Goal: Transaction & Acquisition: Download file/media

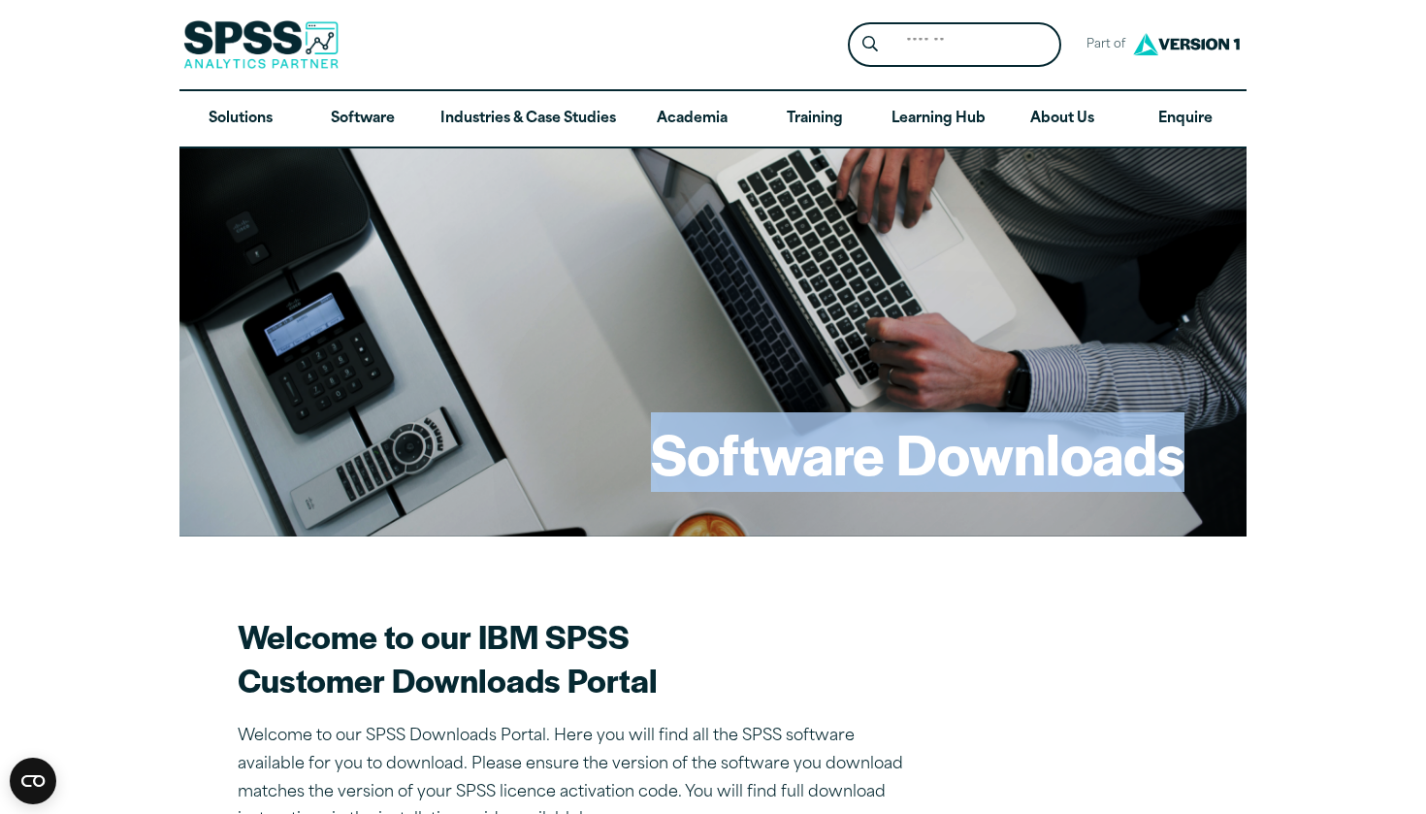
drag, startPoint x: 649, startPoint y: 455, endPoint x: 1186, endPoint y: 463, distance: 537.4
click at [1186, 463] on div "Software Downloads" at bounding box center [712, 342] width 1067 height 388
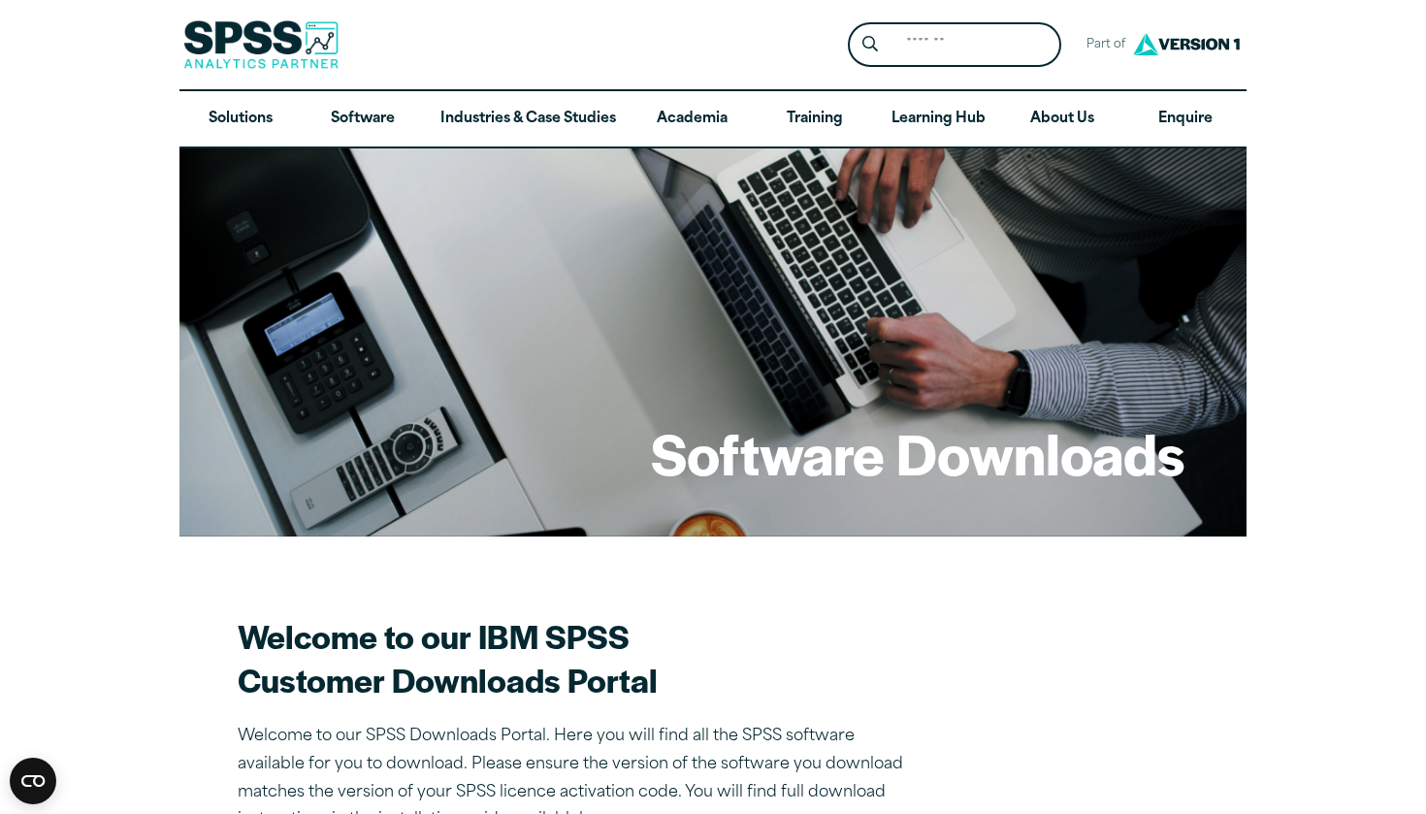
click at [857, 641] on h2 "Welcome to our IBM SPSS Customer Downloads Portal" at bounding box center [577, 657] width 679 height 87
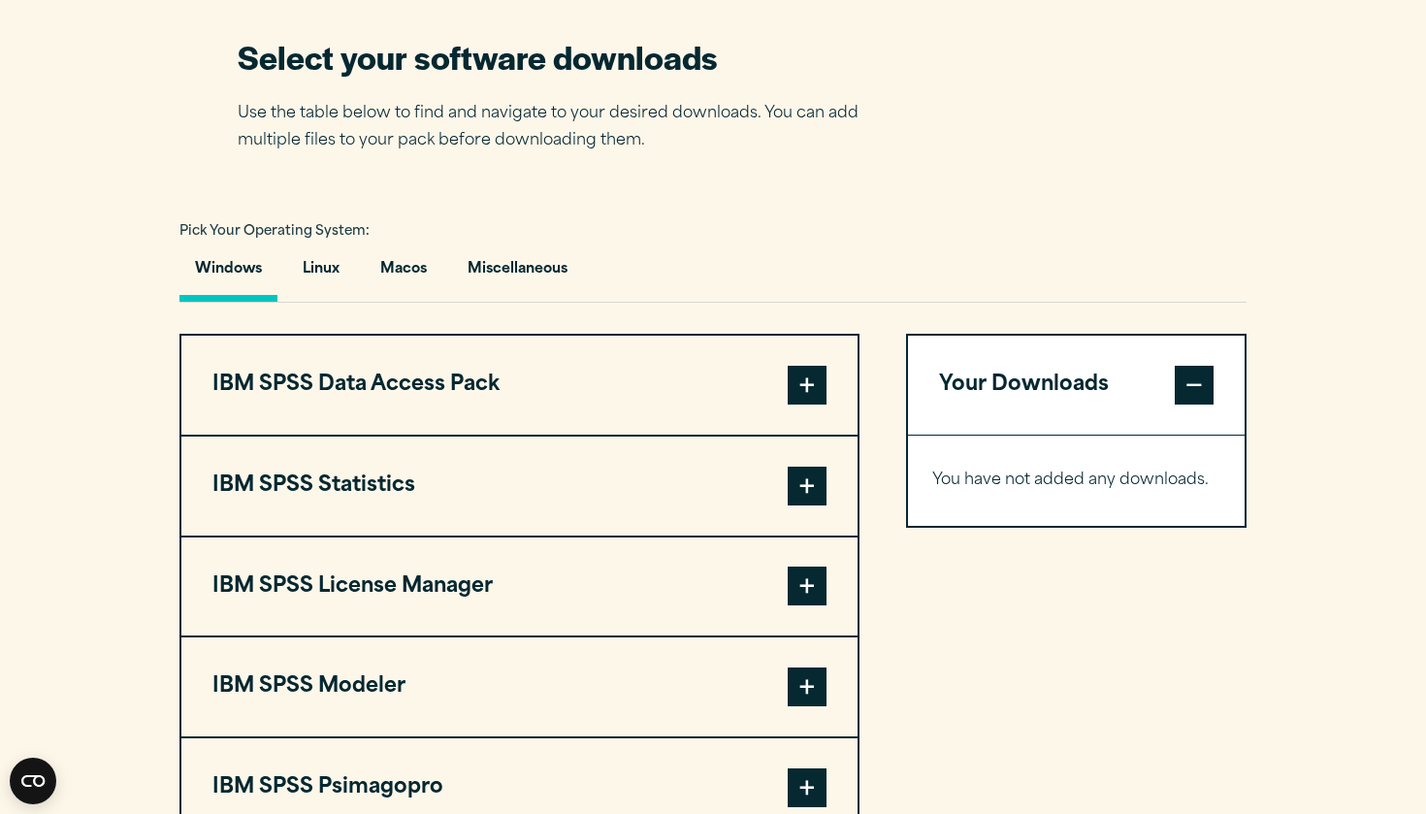
scroll to position [1222, 0]
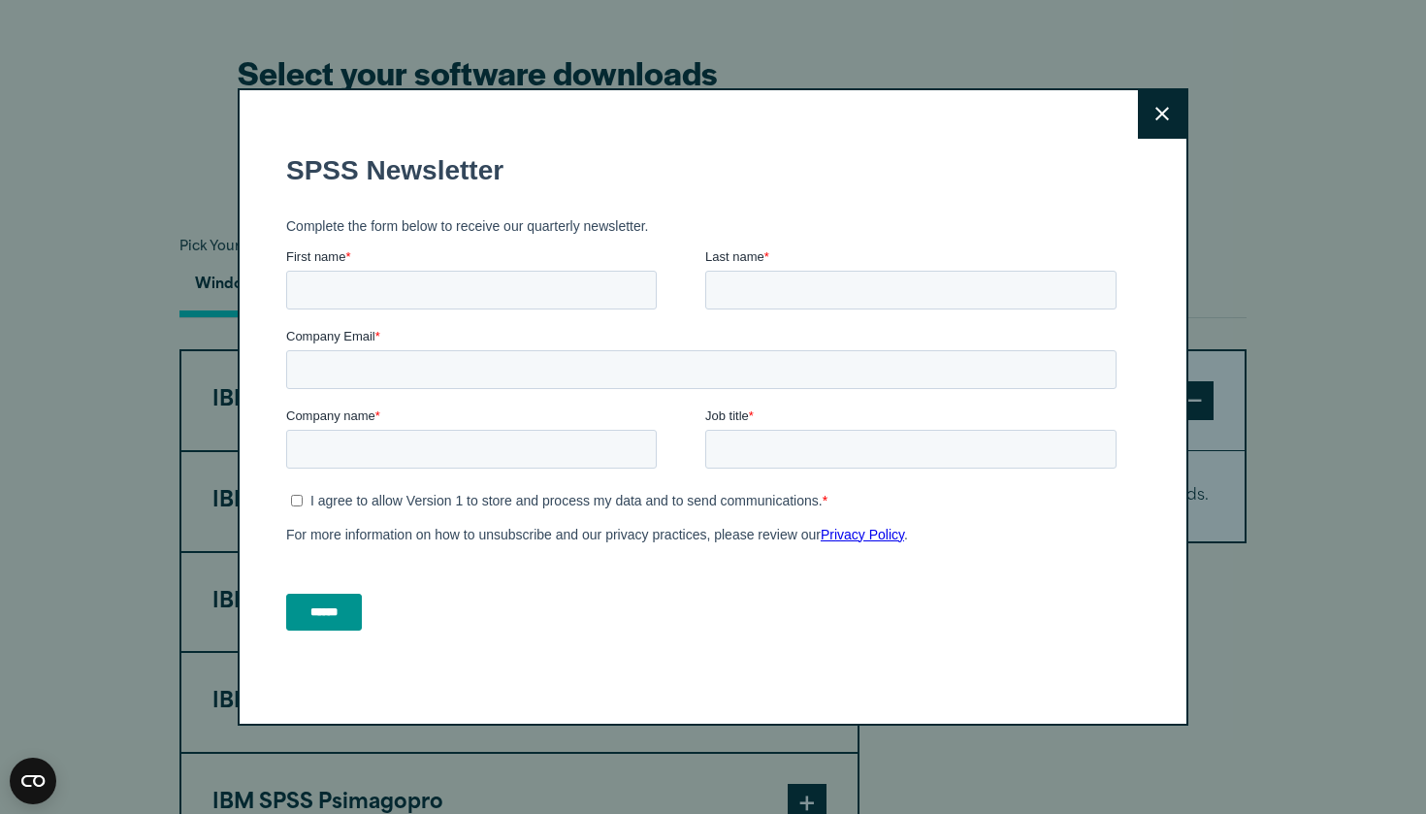
click at [1156, 105] on button "Close" at bounding box center [1162, 114] width 49 height 49
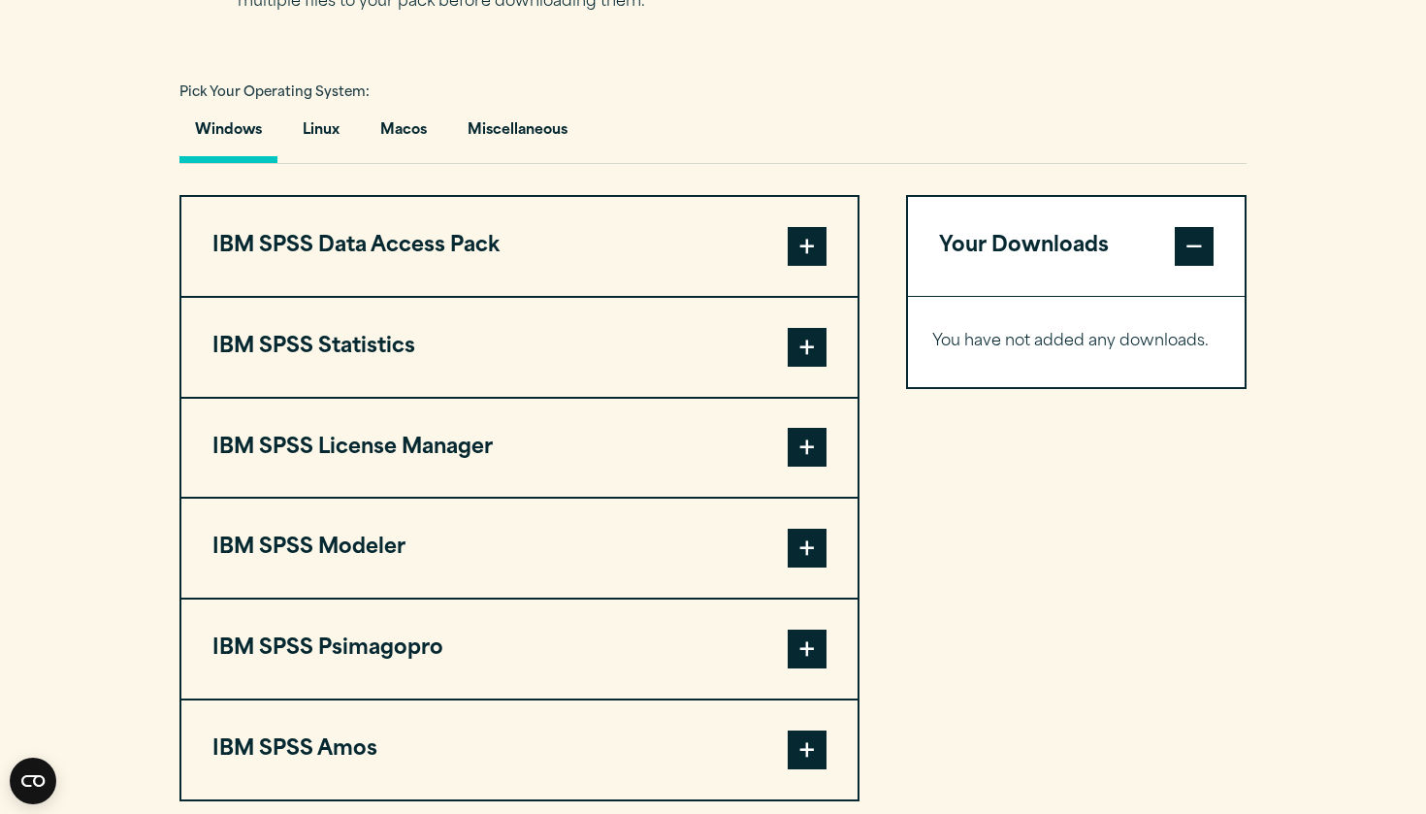
scroll to position [1382, 0]
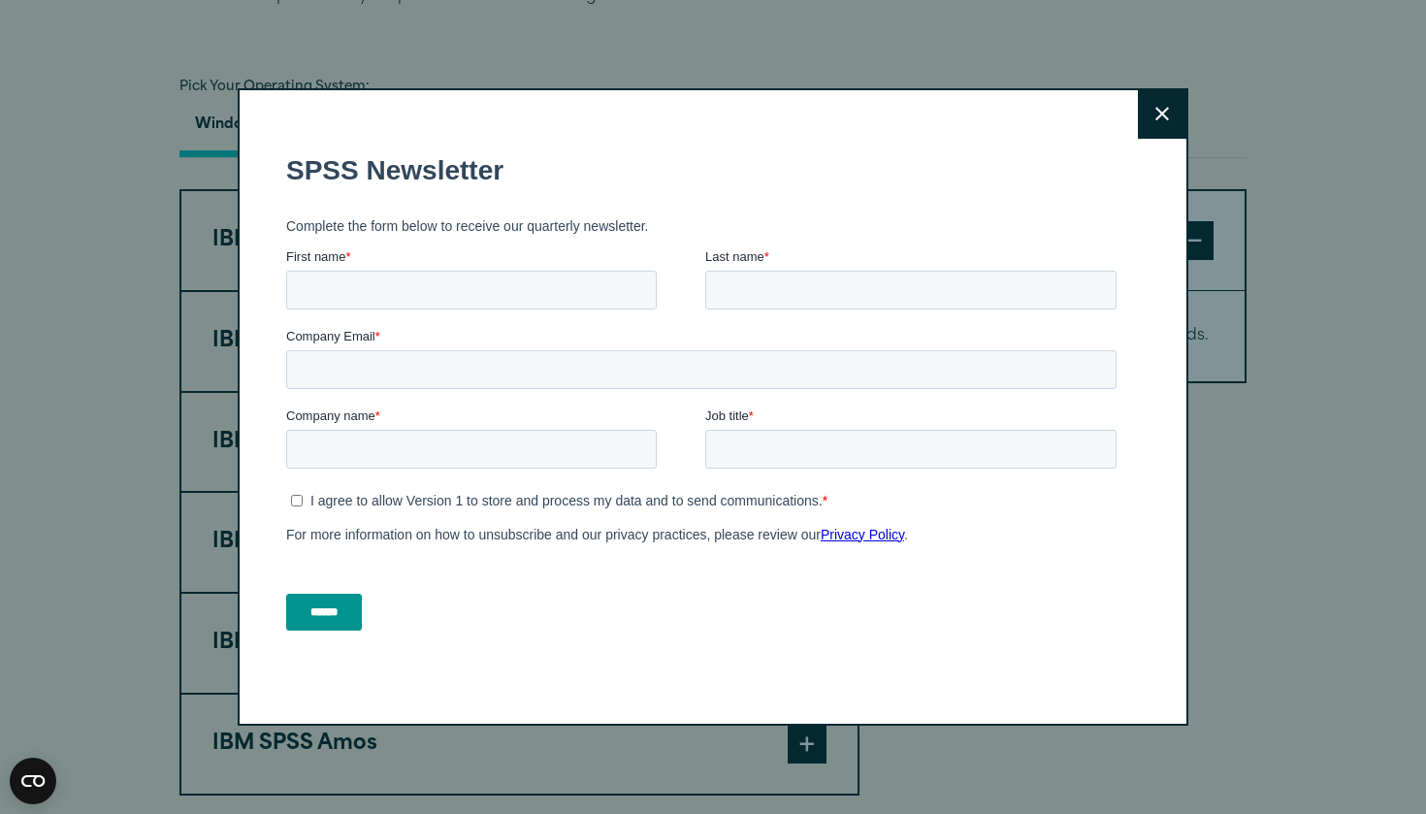
click at [1150, 103] on button "Close" at bounding box center [1162, 114] width 49 height 49
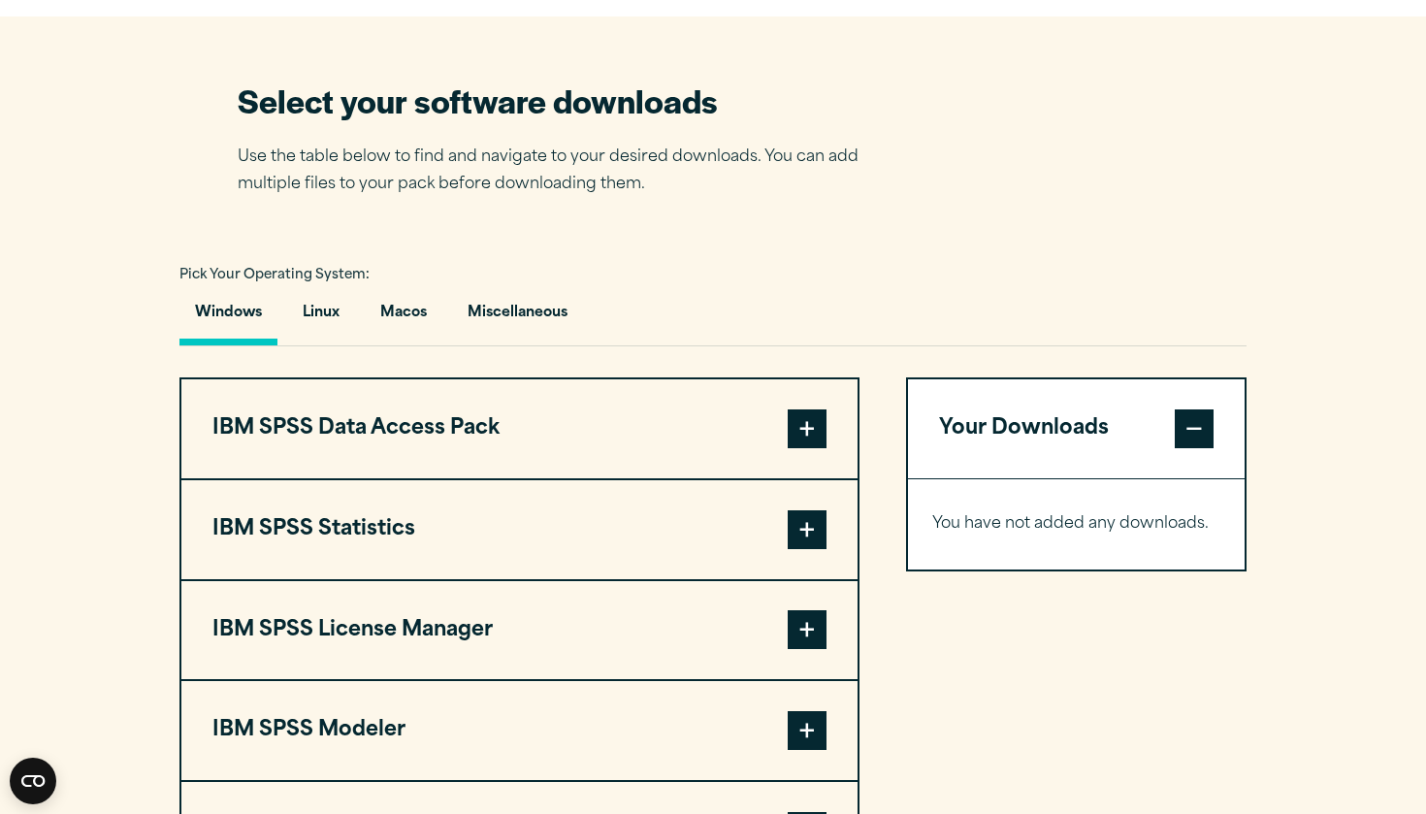
scroll to position [1212, 0]
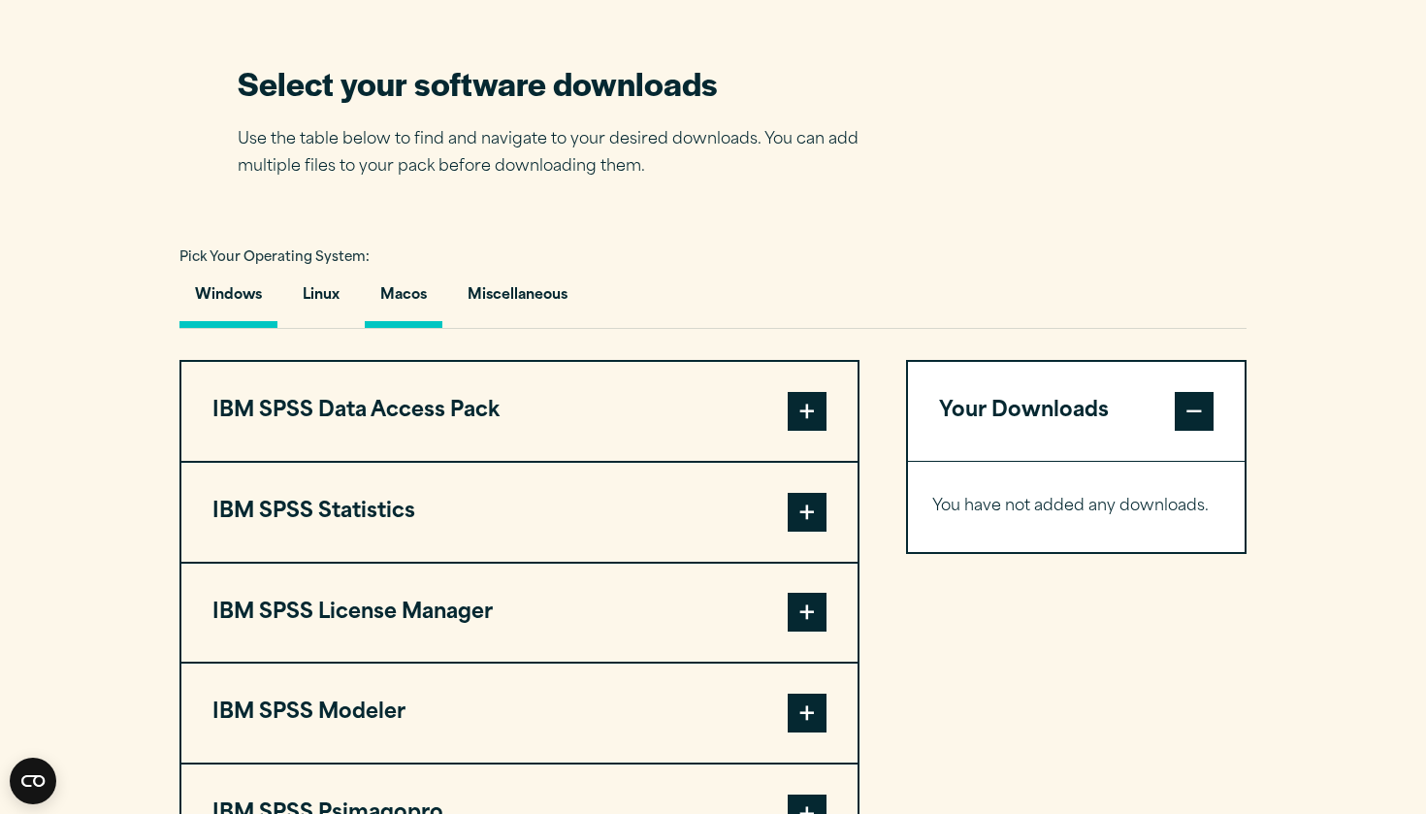
click at [405, 309] on button "Macos" at bounding box center [404, 300] width 78 height 55
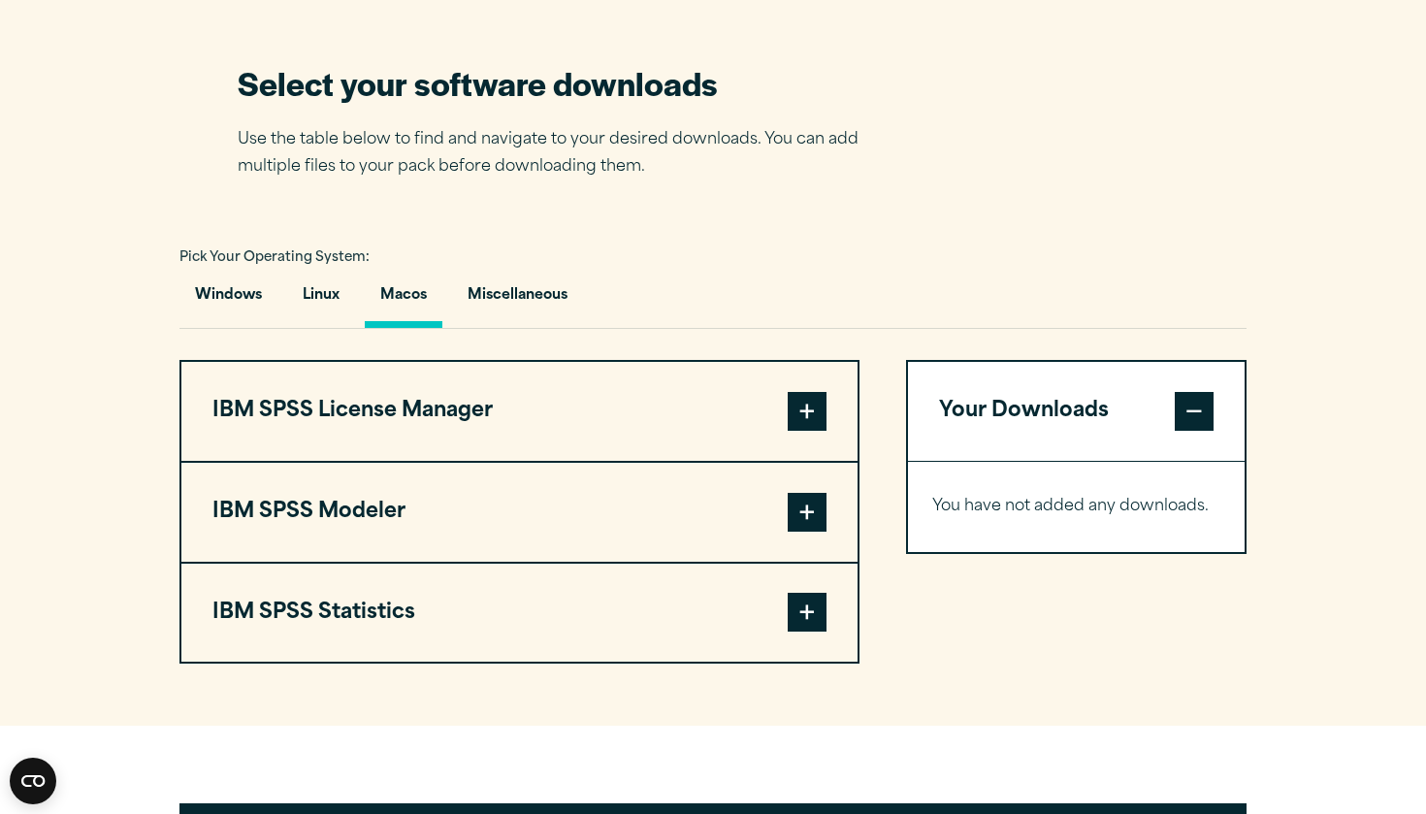
click at [789, 612] on span at bounding box center [807, 612] width 39 height 39
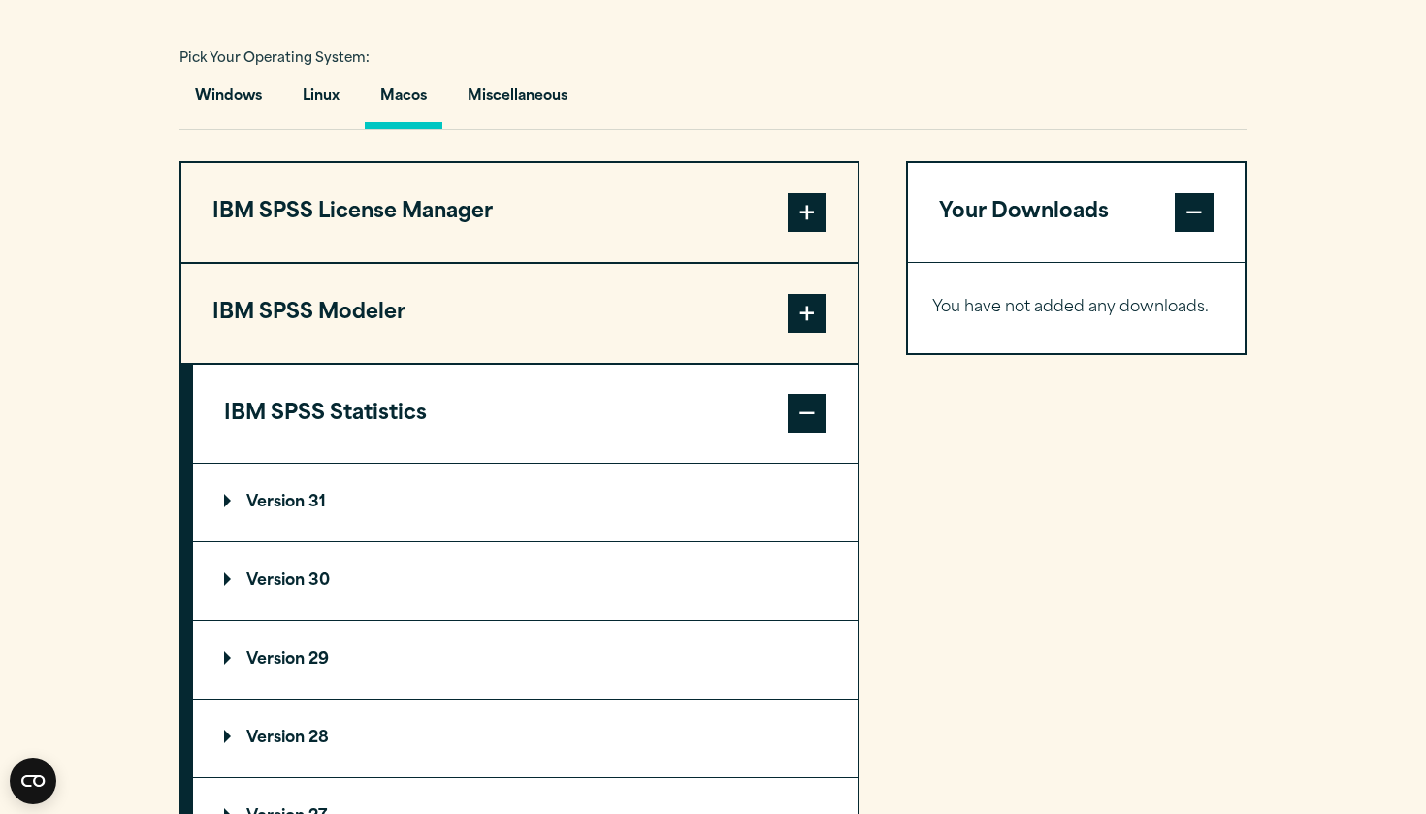
scroll to position [1425, 0]
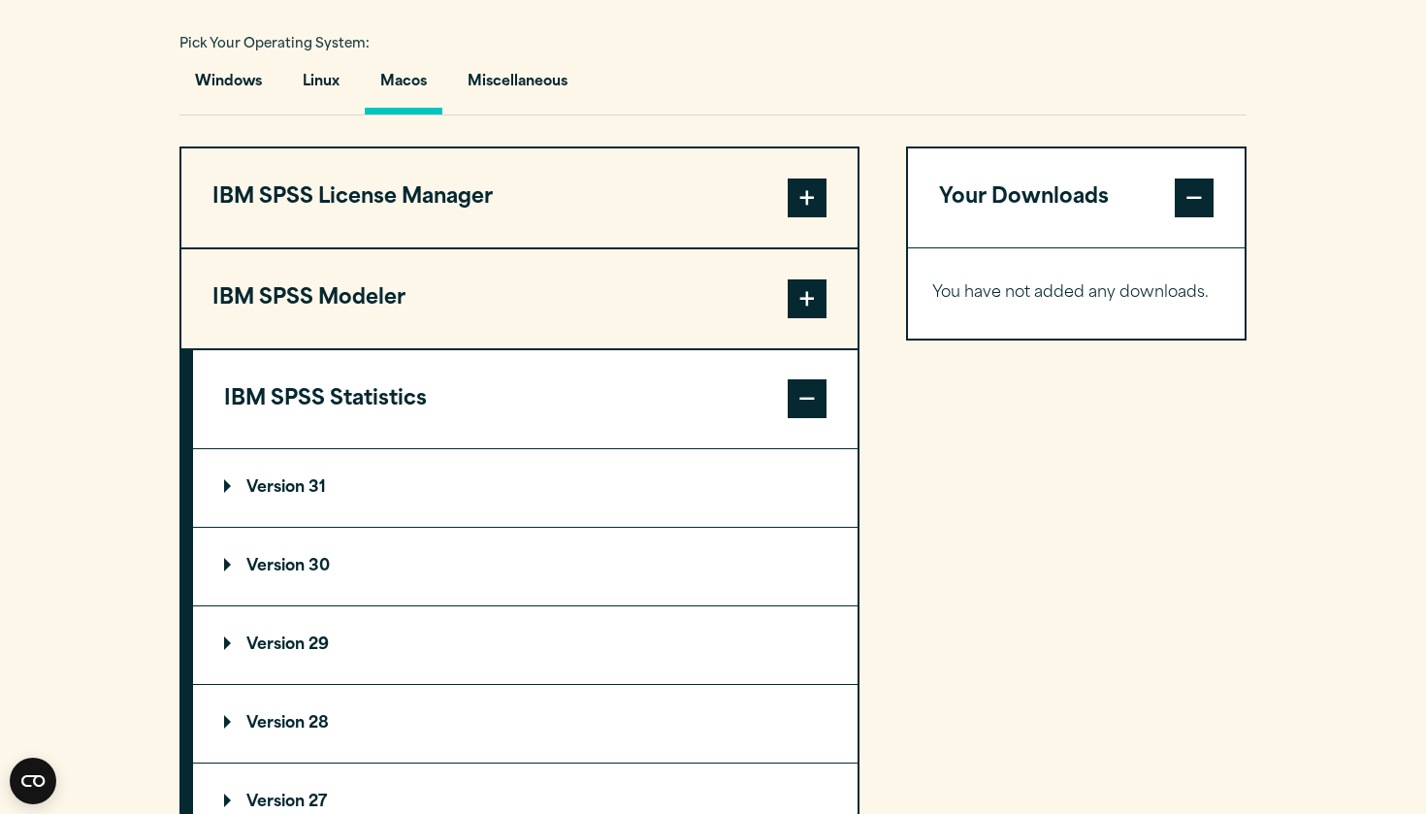
click at [303, 503] on summary "Version 31" at bounding box center [525, 488] width 664 height 78
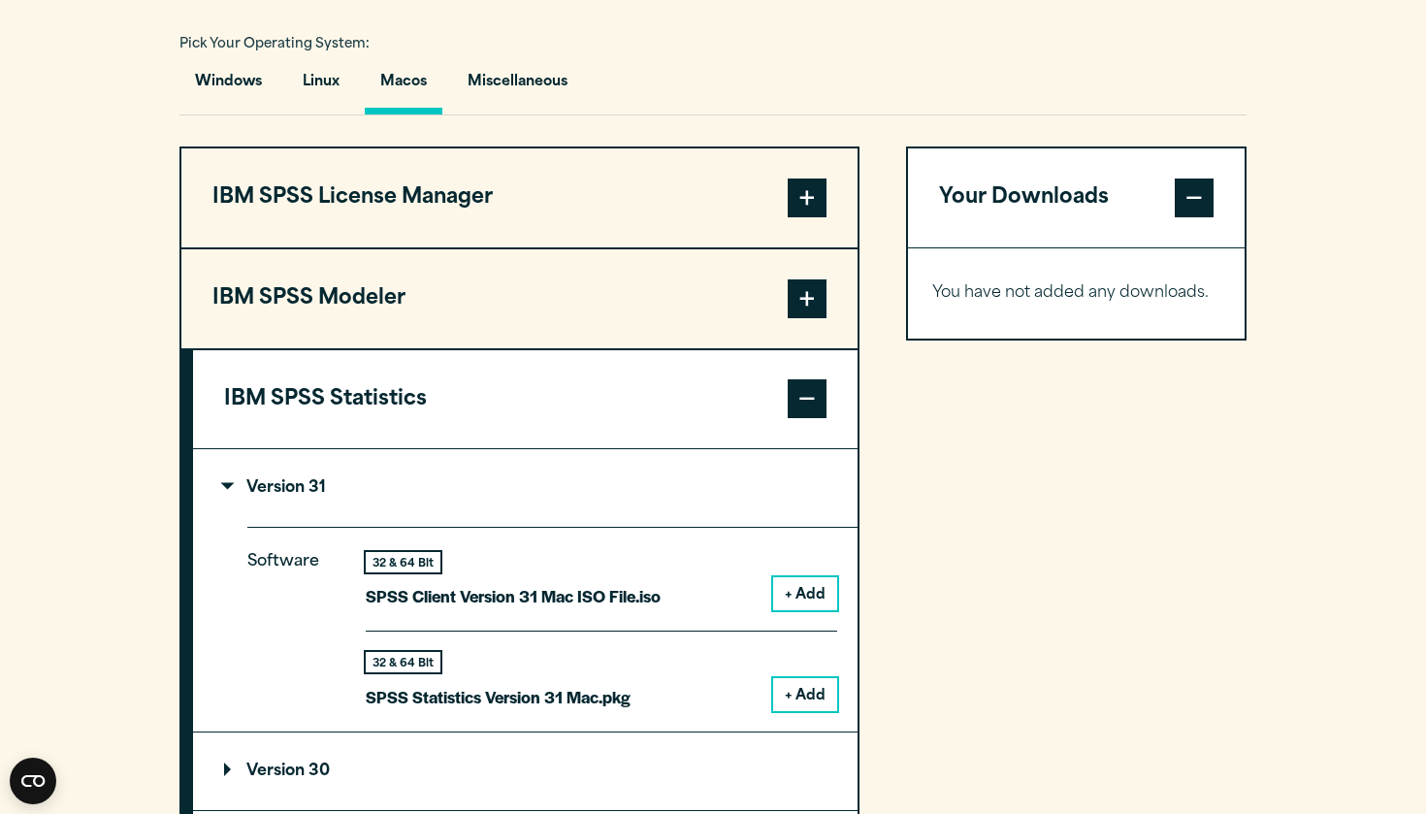
click at [774, 589] on button "+ Add" at bounding box center [805, 593] width 64 height 33
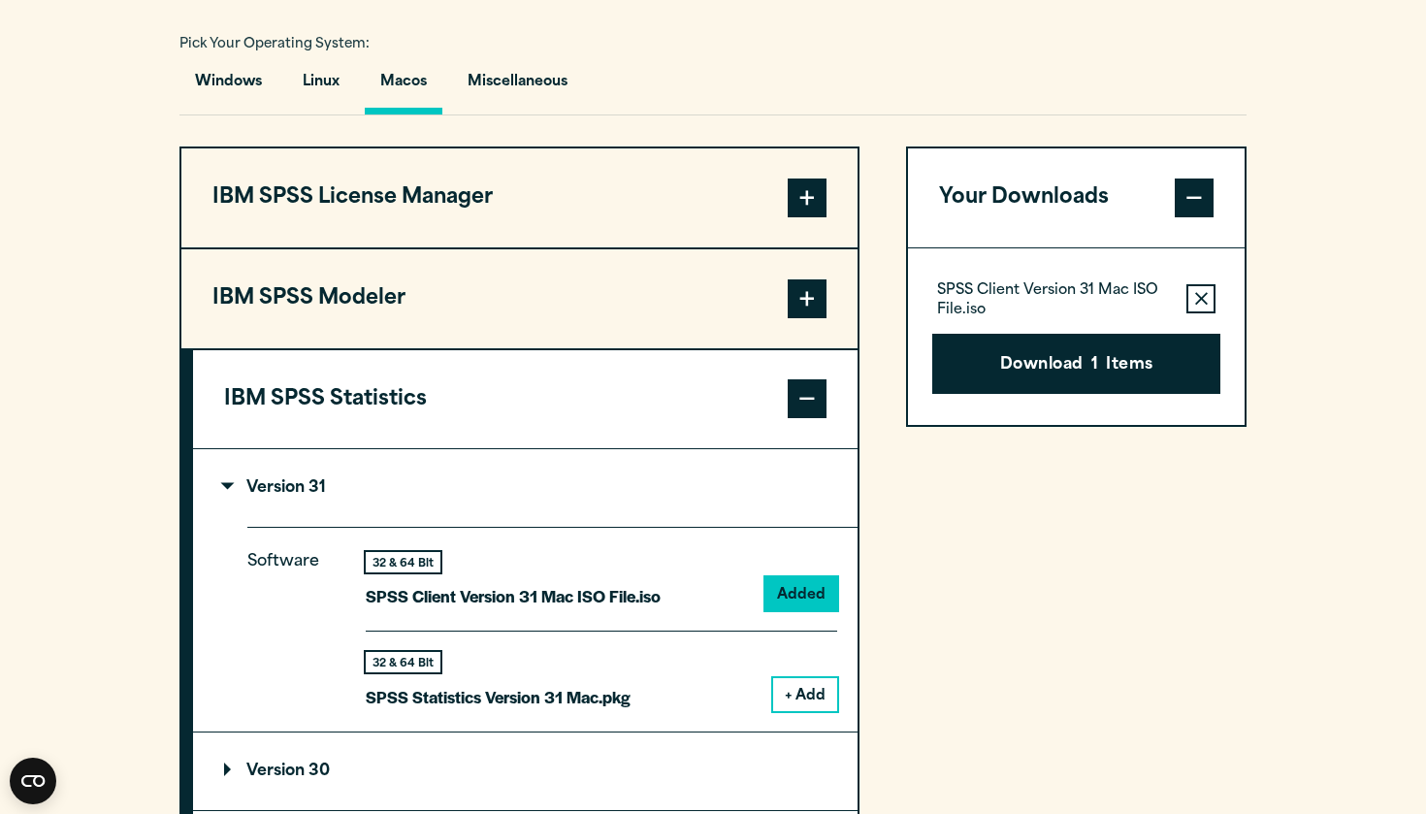
click at [811, 684] on button "+ Add" at bounding box center [805, 694] width 64 height 33
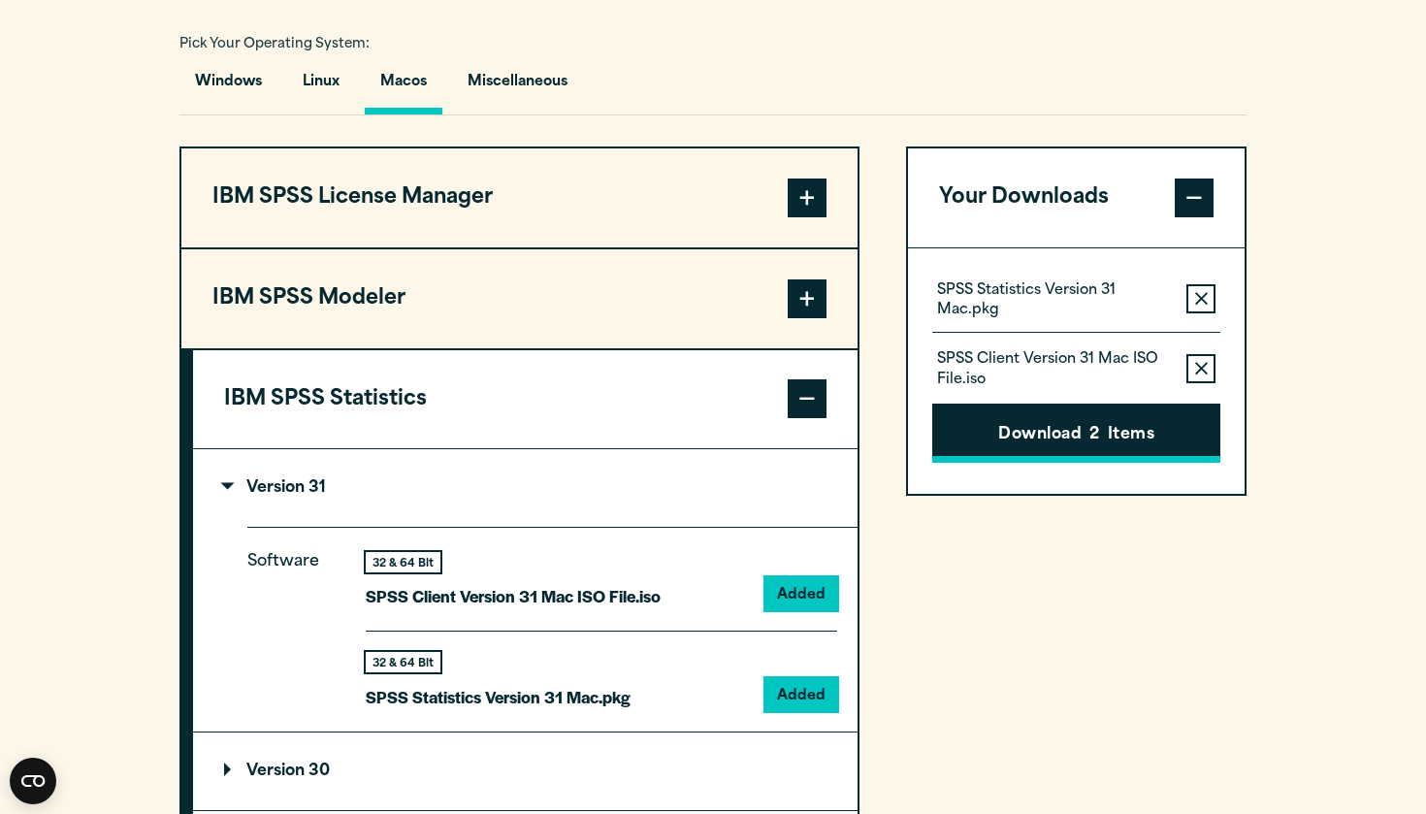
click at [1048, 437] on button "Download 2 Items" at bounding box center [1076, 434] width 288 height 60
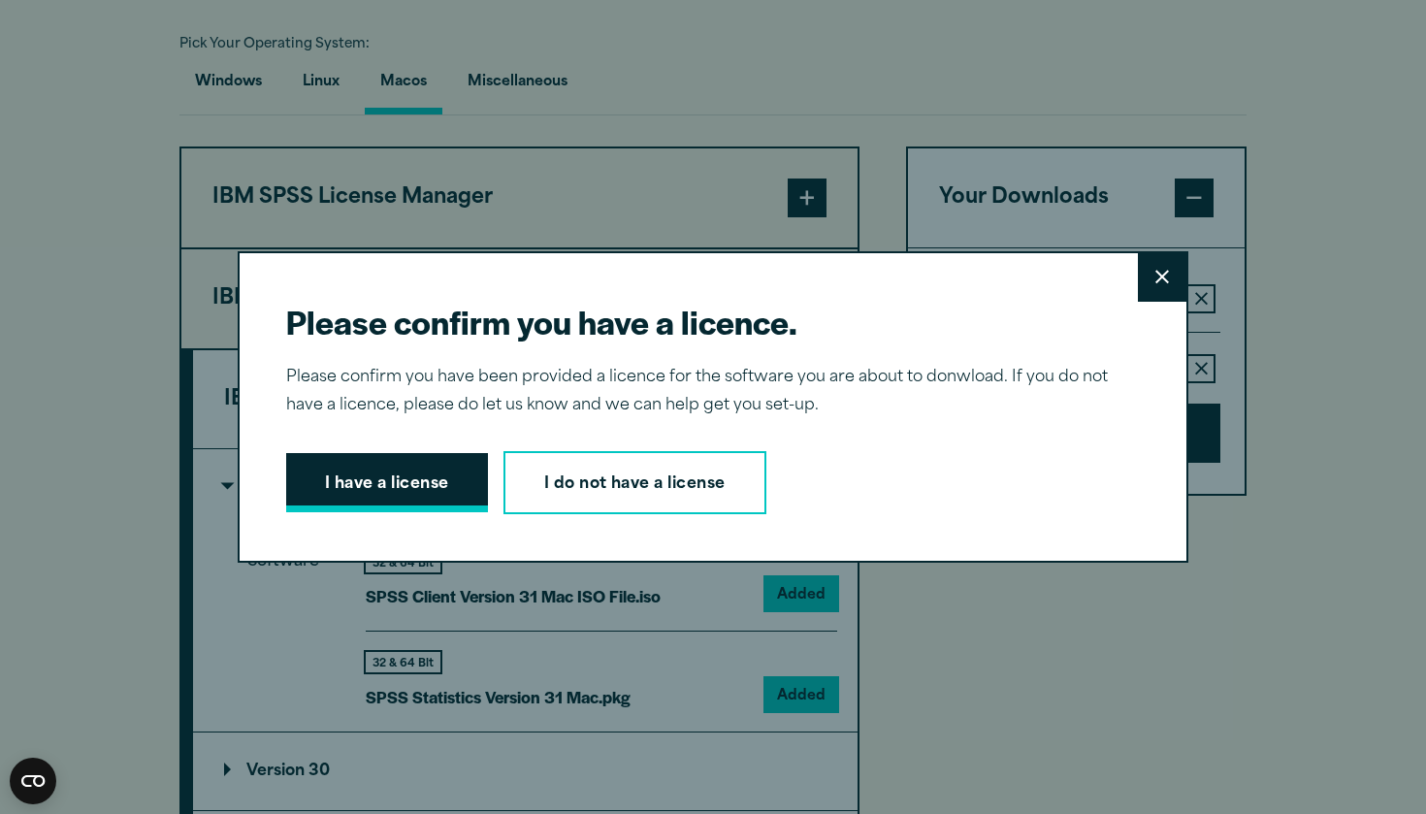
click at [413, 496] on button "I have a license" at bounding box center [387, 483] width 202 height 60
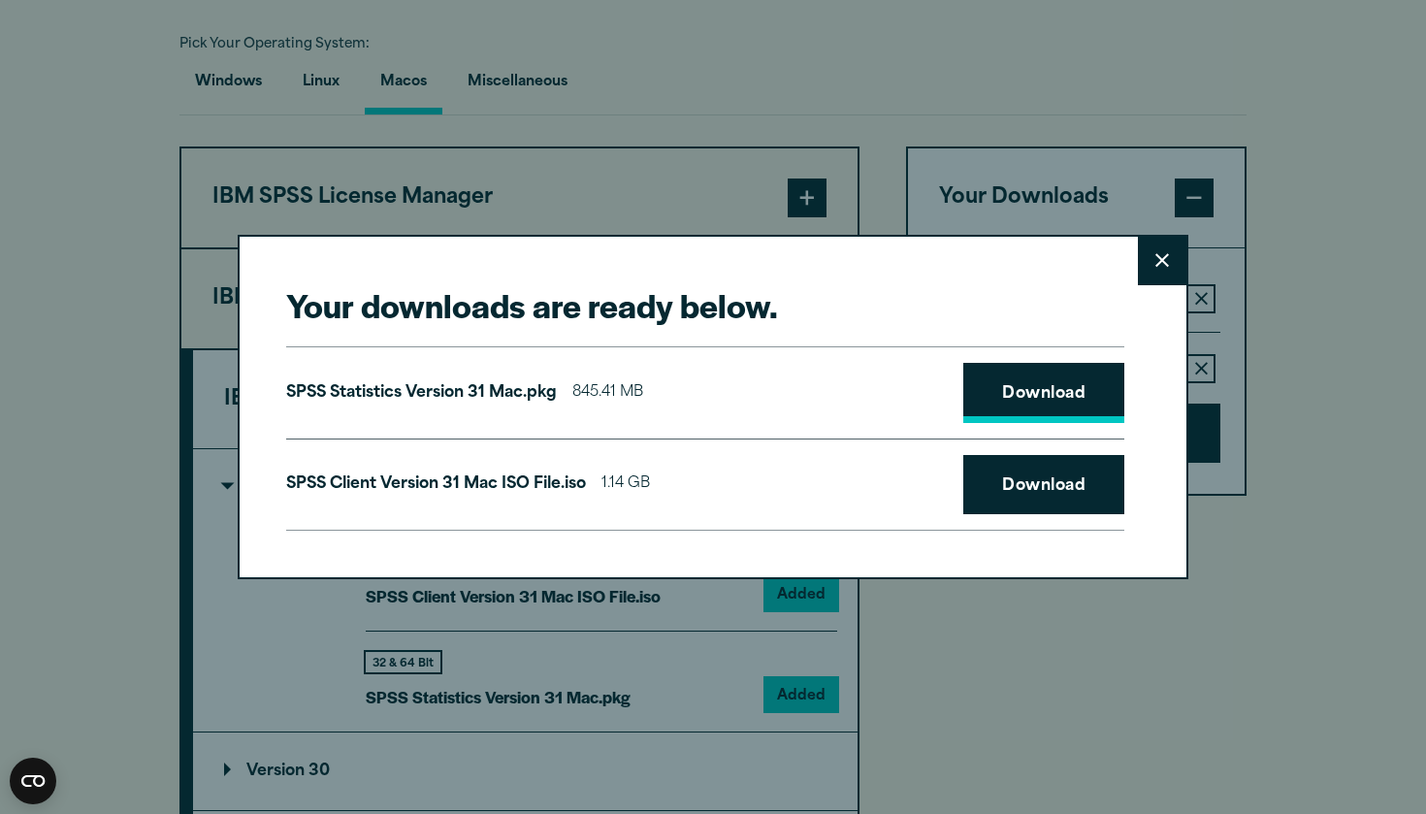
click at [1053, 388] on link "Download" at bounding box center [1043, 393] width 161 height 60
click at [1022, 489] on link "Download" at bounding box center [1043, 485] width 161 height 60
click at [1316, 252] on div "Your downloads are ready below. Close SPSS Statistics Version 31 Mac.pkg 845.41…" at bounding box center [713, 407] width 1426 height 814
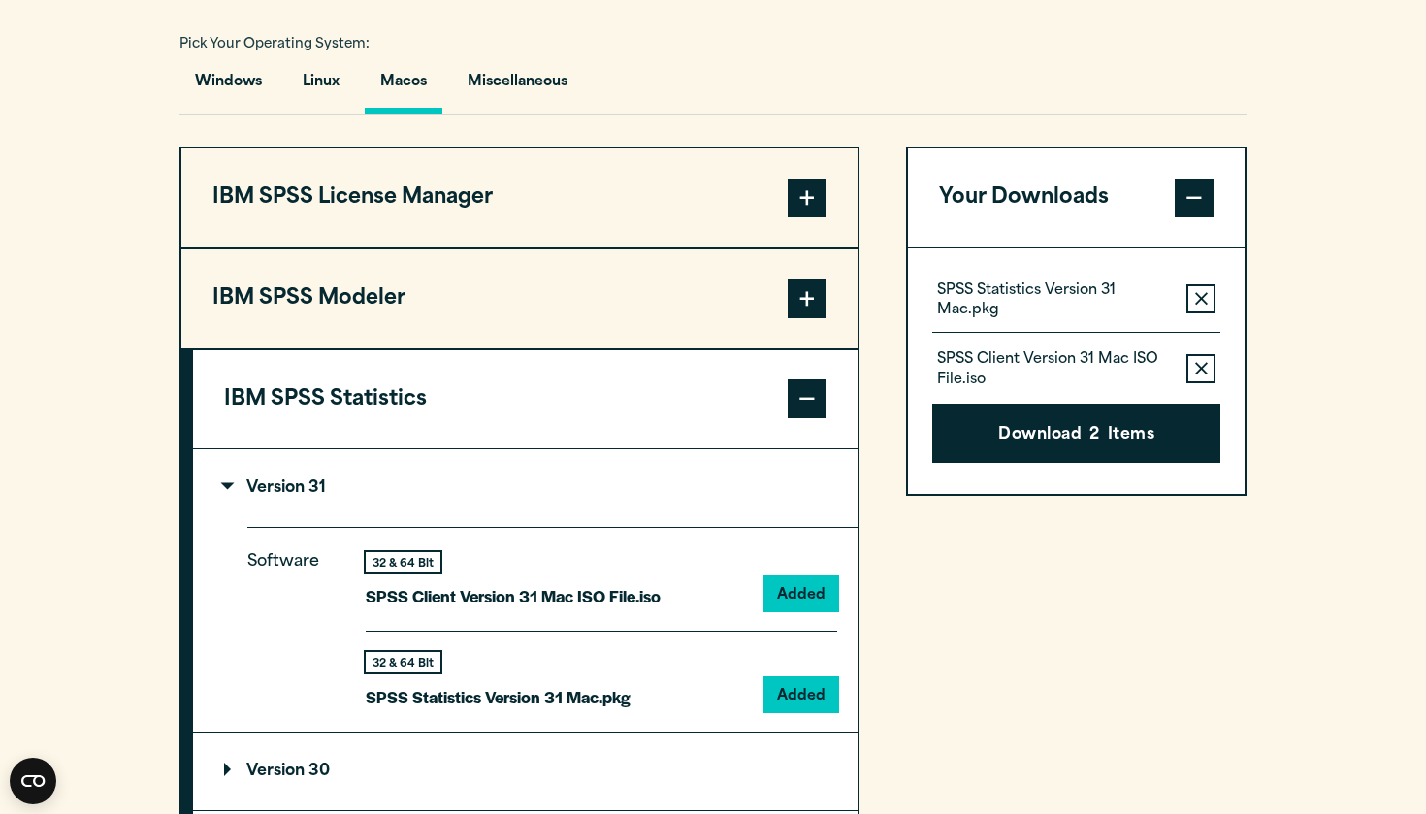
click at [764, 59] on div "Windows Linux [GEOGRAPHIC_DATA] Miscellaneous" at bounding box center [712, 87] width 1067 height 56
